Goal: Task Accomplishment & Management: Complete application form

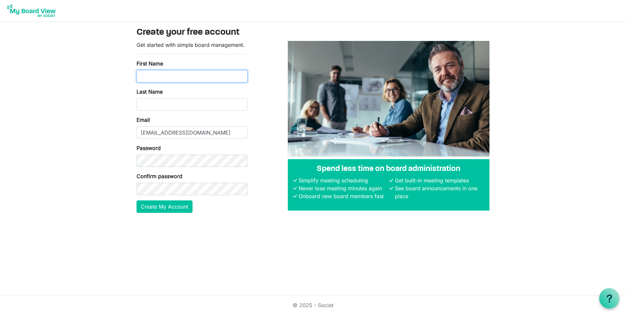
click at [146, 78] on input "First Name" at bounding box center [191, 76] width 111 height 12
type input "[PERSON_NAME]"
type input "Miller"
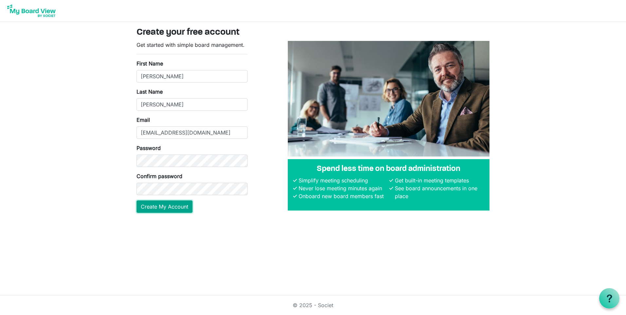
click at [165, 203] on button "Create My Account" at bounding box center [164, 206] width 56 height 12
click at [161, 204] on button "Create My Account" at bounding box center [164, 206] width 56 height 12
click at [168, 207] on button "Create My Account" at bounding box center [164, 206] width 56 height 12
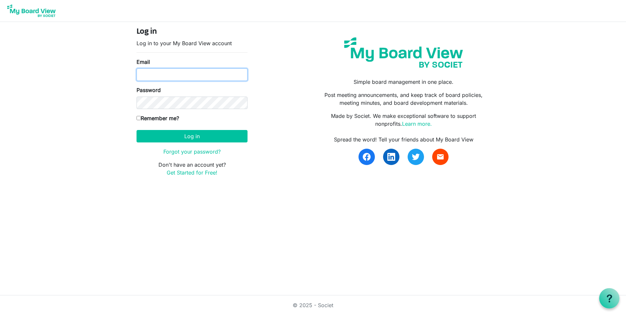
click at [149, 71] on input "Email" at bounding box center [191, 74] width 111 height 12
type input "[EMAIL_ADDRESS][DOMAIN_NAME]"
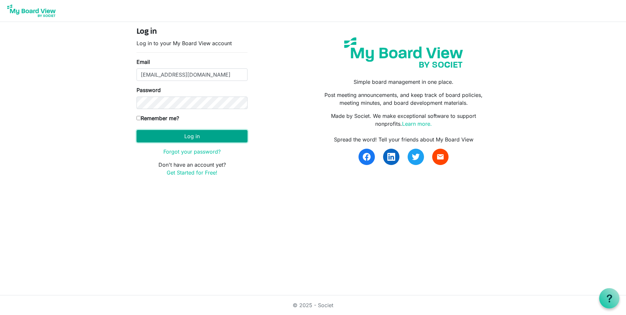
click at [192, 136] on button "Log in" at bounding box center [191, 136] width 111 height 12
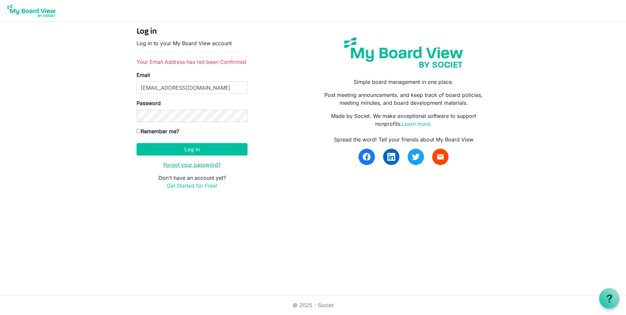
click at [197, 162] on link "Forgot your password?" at bounding box center [191, 164] width 57 height 7
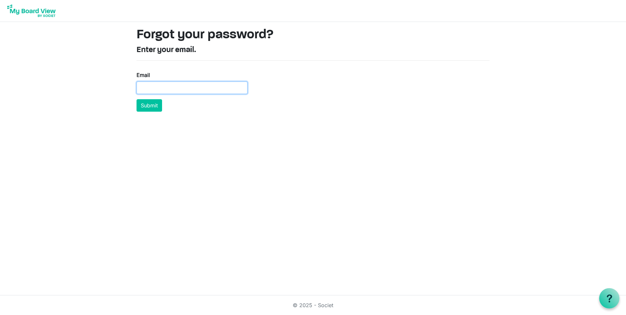
click at [145, 87] on input "Email" at bounding box center [191, 87] width 111 height 12
type input "[EMAIL_ADDRESS][DOMAIN_NAME]"
click at [149, 106] on button "Submit" at bounding box center [149, 105] width 26 height 12
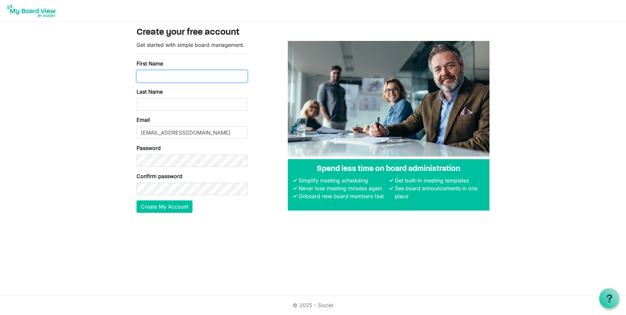
click at [145, 76] on input "First Name" at bounding box center [191, 76] width 111 height 12
type input "Christine"
type input "Miller"
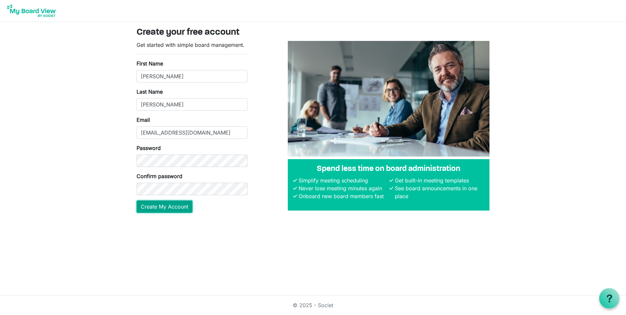
click at [171, 209] on button "Create My Account" at bounding box center [164, 206] width 56 height 12
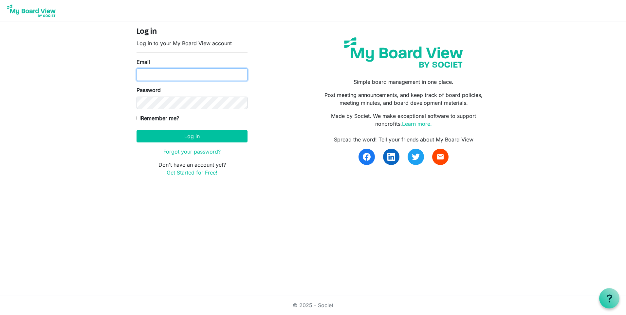
click at [146, 73] on input "Email" at bounding box center [191, 74] width 111 height 12
type input "[EMAIL_ADDRESS][DOMAIN_NAME]"
drag, startPoint x: 201, startPoint y: 77, endPoint x: 123, endPoint y: 82, distance: 77.7
click at [123, 82] on body "Log in Log in to your My Board View account Email [EMAIL_ADDRESS][DOMAIN_NAME] …" at bounding box center [313, 93] width 626 height 187
click at [81, 115] on body "Log in Log in to your My Board View account Email chrimill@charter.net Password…" at bounding box center [313, 93] width 626 height 187
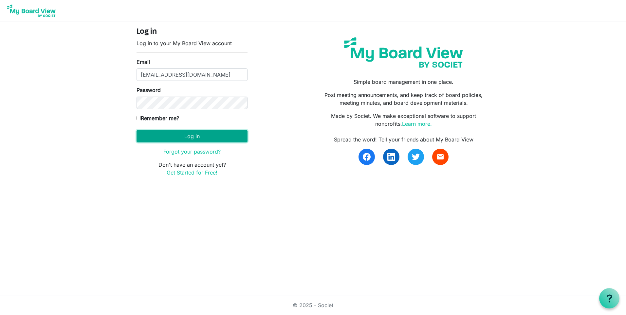
click at [178, 134] on button "Log in" at bounding box center [191, 136] width 111 height 12
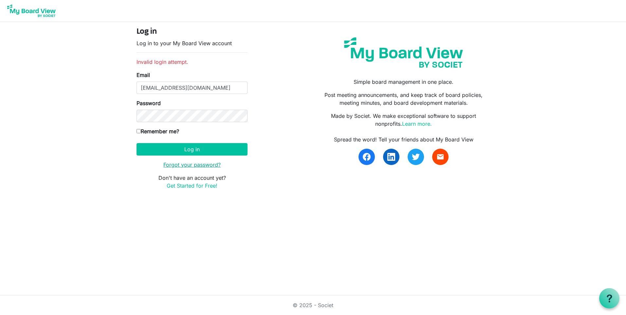
click at [186, 166] on link "Forgot your password?" at bounding box center [191, 164] width 57 height 7
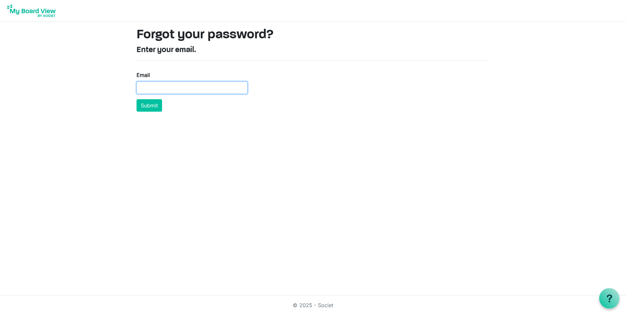
click at [142, 89] on input "Email" at bounding box center [191, 87] width 111 height 12
type input "[EMAIL_ADDRESS][DOMAIN_NAME]"
click at [145, 105] on button "Submit" at bounding box center [149, 105] width 26 height 12
